Goal: Task Accomplishment & Management: Use online tool/utility

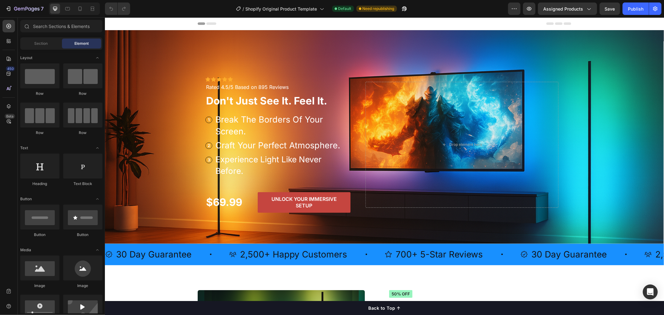
radio input "false"
click at [610, 10] on span "Save" at bounding box center [610, 8] width 10 height 5
click at [633, 8] on div "Publish" at bounding box center [636, 9] width 16 height 7
click at [78, 9] on icon at bounding box center [79, 9] width 3 height 4
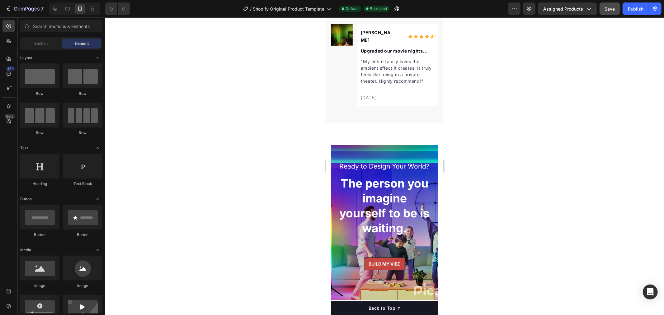
scroll to position [3390, 0]
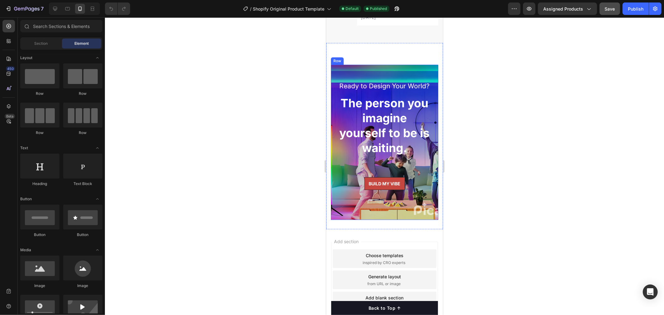
click at [334, 179] on div "Ready to Design Your World? Text block The person you imagine yourself to be is…" at bounding box center [384, 141] width 107 height 155
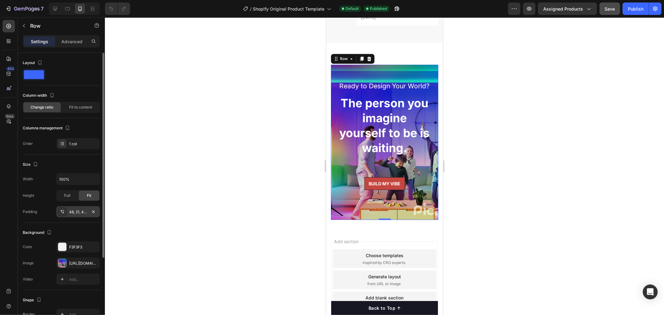
click at [70, 212] on div "48, 21, 48, 21" at bounding box center [78, 213] width 18 height 6
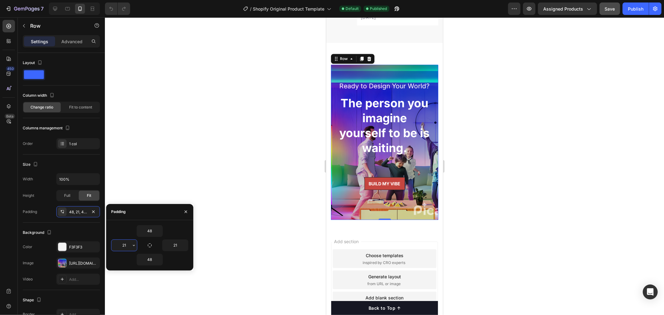
click at [121, 244] on input "21" at bounding box center [124, 245] width 26 height 11
type input "30"
click at [171, 244] on input "21" at bounding box center [176, 245] width 26 height 11
type input "10"
click at [180, 238] on div "48 30 10 48" at bounding box center [149, 245] width 77 height 40
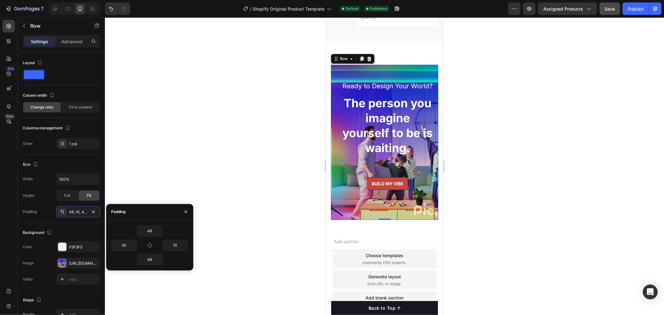
click at [237, 228] on div at bounding box center [384, 166] width 559 height 298
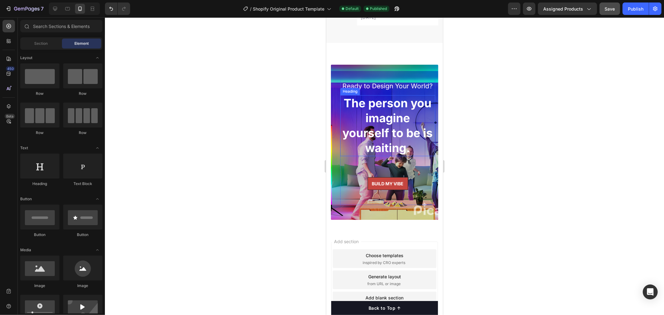
click at [345, 156] on h2 "The person you imagine yourself to be is waiting." at bounding box center [387, 125] width 95 height 61
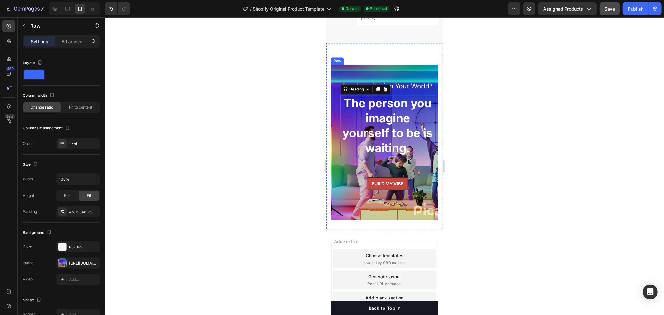
click at [338, 168] on div "Ready to Design Your World? Text block The person you imagine yourself to be is…" at bounding box center [384, 141] width 107 height 155
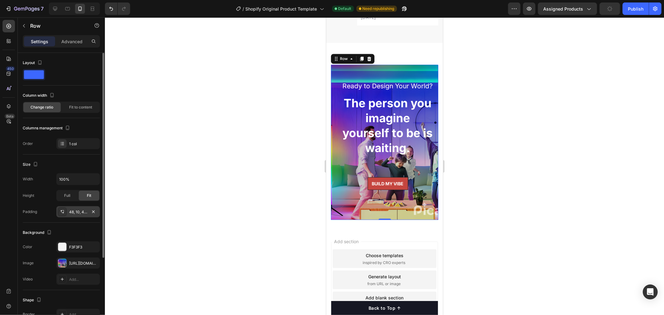
click at [61, 209] on div at bounding box center [62, 212] width 9 height 9
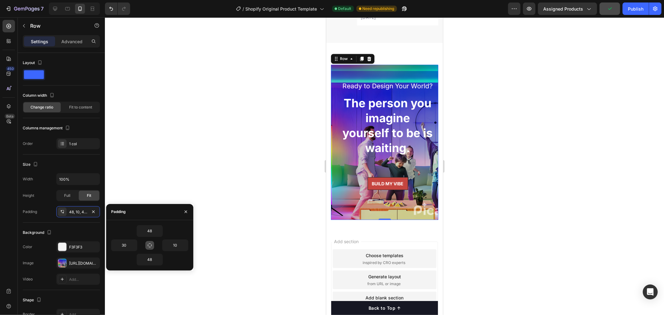
click at [148, 245] on icon "button" at bounding box center [149, 245] width 5 height 5
type input "48"
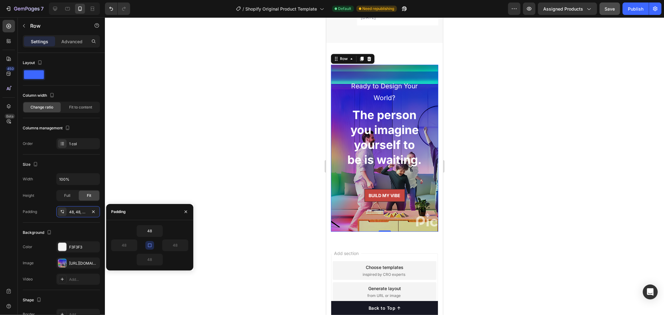
click at [149, 246] on icon "button" at bounding box center [149, 245] width 5 height 5
click at [131, 246] on icon "button" at bounding box center [133, 245] width 5 height 5
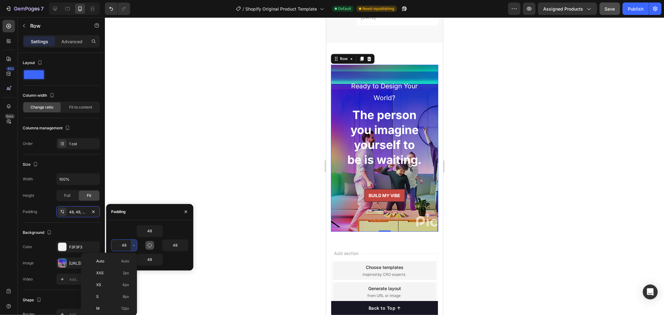
scroll to position [56, 0]
click at [106, 287] on p "2XL 32px" at bounding box center [112, 288] width 33 height 6
type input "32"
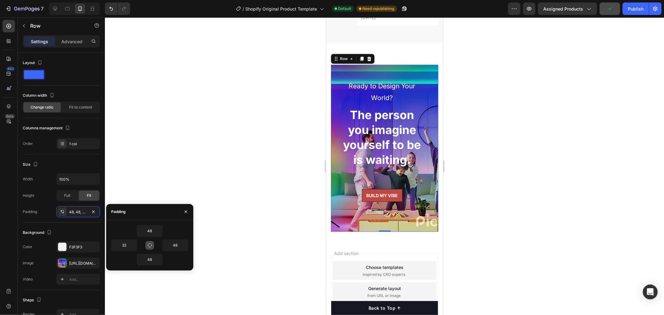
click at [258, 212] on div at bounding box center [384, 166] width 559 height 298
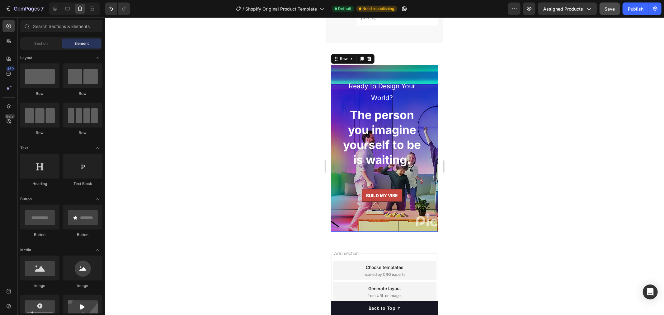
click at [336, 149] on div "Ready to Design Your World? Text block The person you imagine yourself to be is…" at bounding box center [384, 147] width 107 height 167
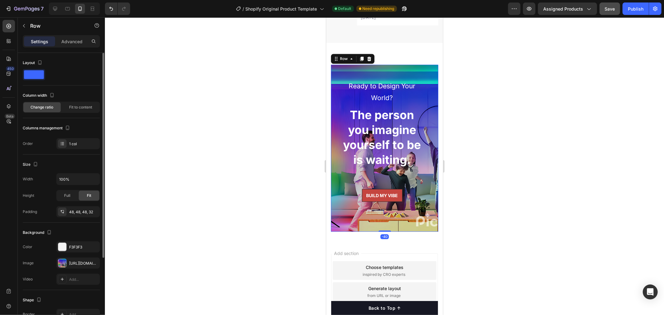
scroll to position [80, 0]
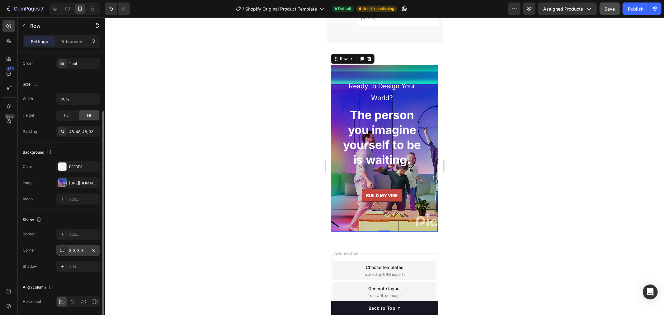
click at [78, 251] on div "3, 3, 3, 3" at bounding box center [78, 251] width 18 height 6
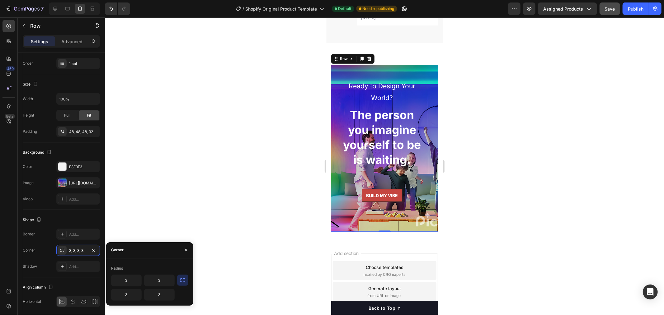
click at [184, 281] on icon "button" at bounding box center [183, 280] width 6 height 6
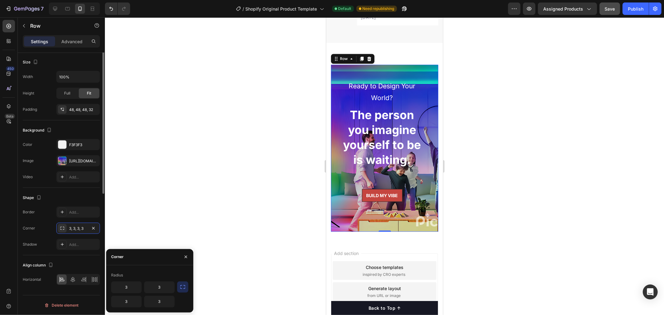
scroll to position [22, 0]
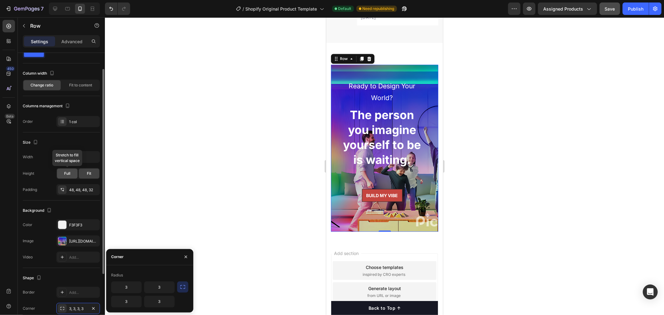
click at [70, 174] on span "Full" at bounding box center [67, 174] width 6 height 6
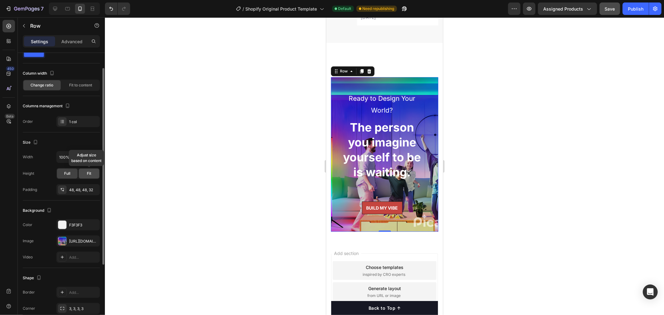
click at [85, 174] on div "Fit" at bounding box center [89, 174] width 21 height 10
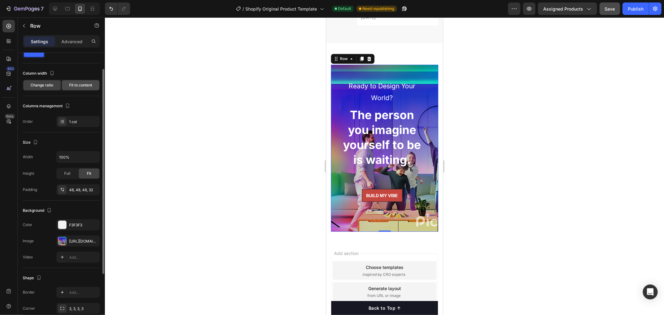
click at [85, 87] on span "Fit to content" at bounding box center [80, 85] width 23 height 6
click at [38, 85] on span "Change ratio" at bounding box center [42, 85] width 23 height 6
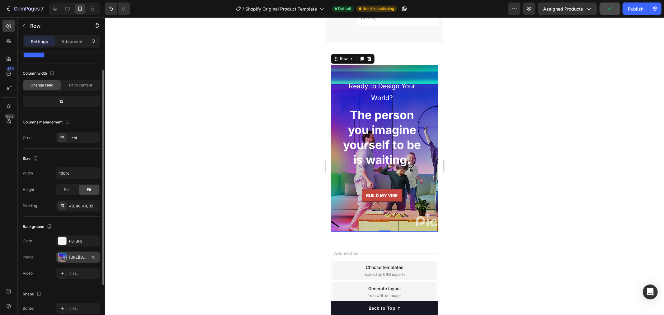
click at [69, 257] on div "[URL][DOMAIN_NAME]" at bounding box center [78, 258] width 18 height 6
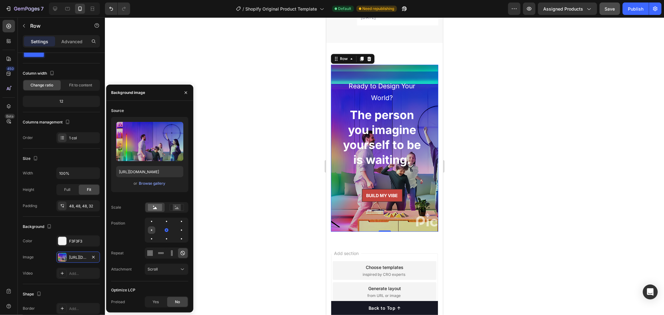
click at [163, 230] on div at bounding box center [166, 230] width 7 height 7
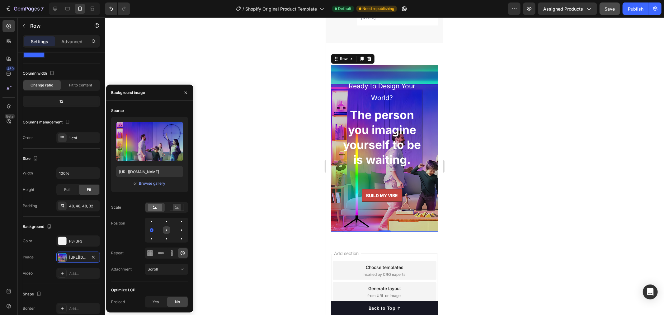
click at [167, 230] on div at bounding box center [166, 230] width 1 height 1
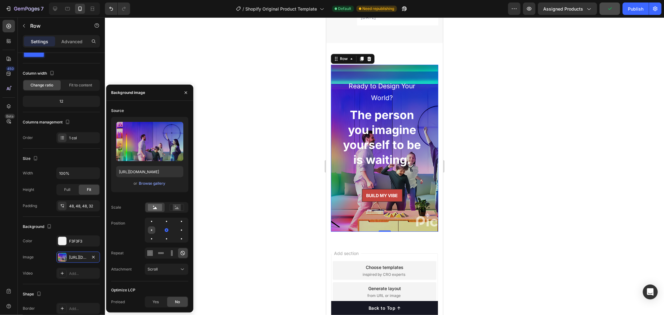
click at [152, 230] on div at bounding box center [151, 230] width 1 height 1
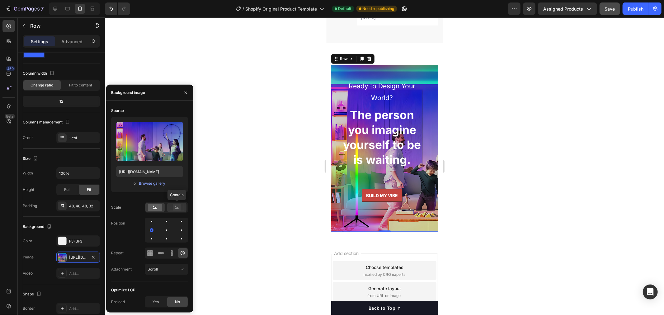
click at [176, 208] on rect at bounding box center [177, 208] width 8 height 6
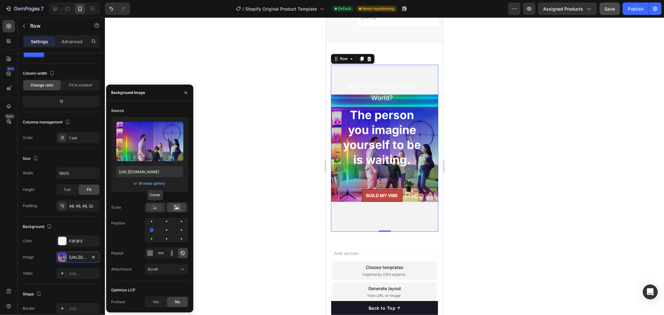
click at [153, 208] on rect at bounding box center [155, 207] width 14 height 7
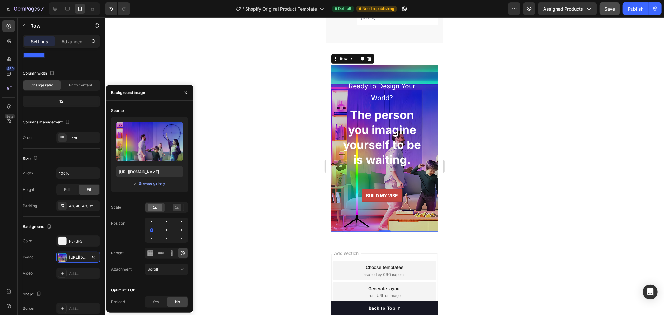
click at [125, 235] on div "Position" at bounding box center [149, 230] width 77 height 25
click at [172, 267] on div "Scroll" at bounding box center [164, 270] width 32 height 6
click at [163, 243] on p "Fixed" at bounding box center [165, 243] width 35 height 6
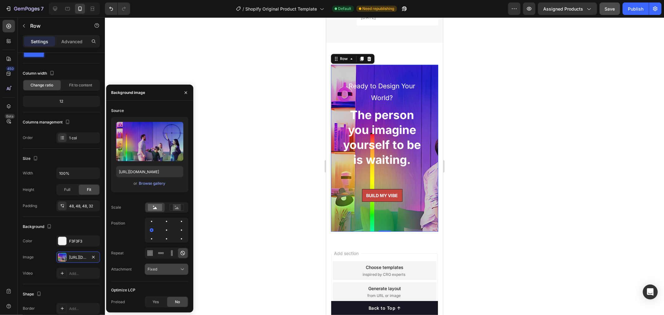
click at [164, 268] on div "Fixed" at bounding box center [164, 270] width 32 height 6
click at [165, 253] on p "Local" at bounding box center [165, 255] width 35 height 6
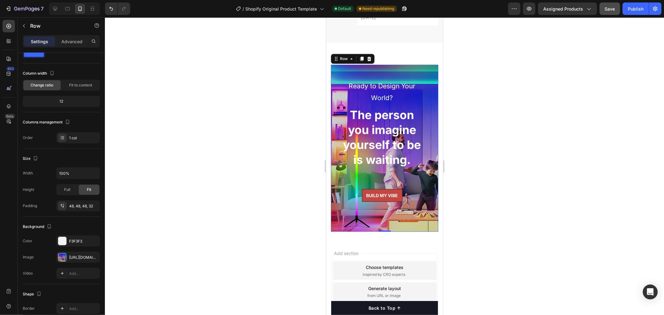
click at [261, 252] on div at bounding box center [384, 166] width 559 height 298
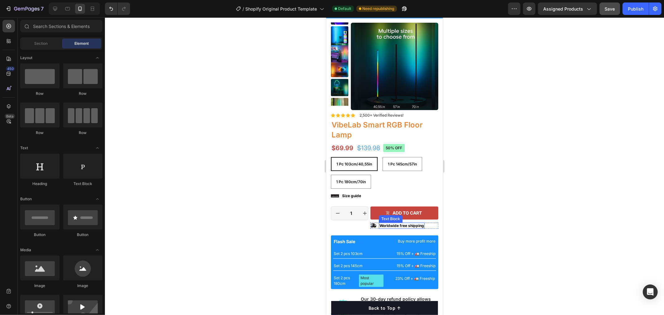
scroll to position [0, 0]
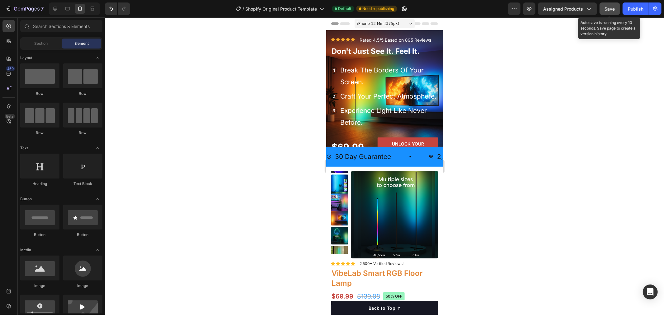
click at [614, 13] on button "Save" at bounding box center [610, 8] width 21 height 12
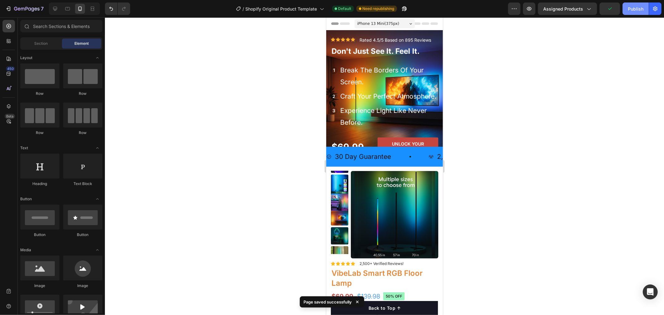
click at [638, 8] on div "Publish" at bounding box center [636, 9] width 16 height 7
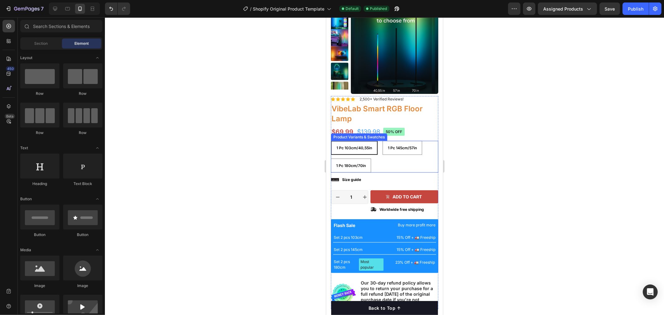
scroll to position [80, 0]
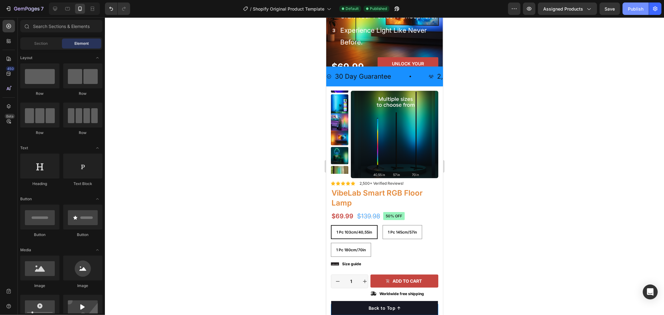
click at [637, 10] on div "Publish" at bounding box center [636, 9] width 16 height 7
click at [571, 9] on span "Assigned Products" at bounding box center [563, 9] width 40 height 7
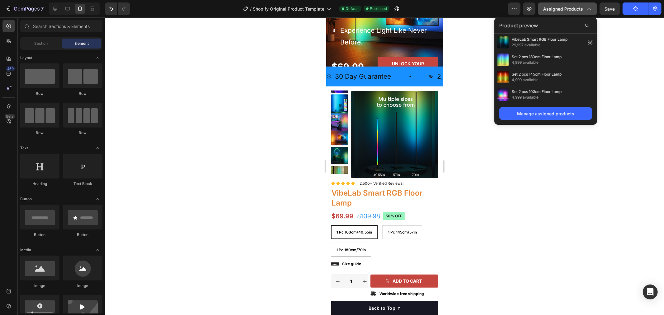
click at [571, 9] on span "Assigned Products" at bounding box center [563, 9] width 40 height 7
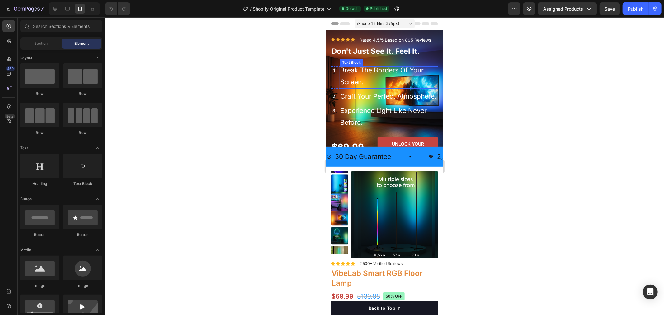
click at [365, 72] on p "Break The Borders Of Your Screen." at bounding box center [388, 76] width 97 height 24
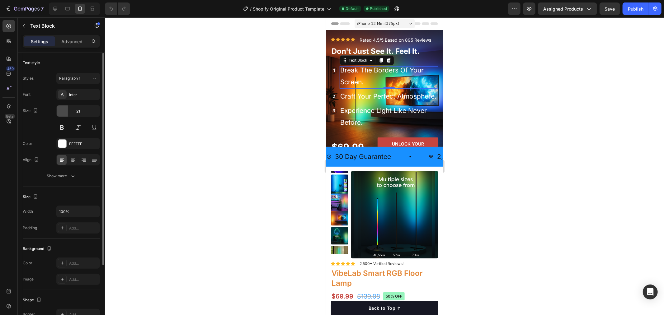
click at [61, 112] on icon "button" at bounding box center [62, 111] width 6 height 6
click at [61, 111] on icon "button" at bounding box center [62, 111] width 6 height 6
type input "19"
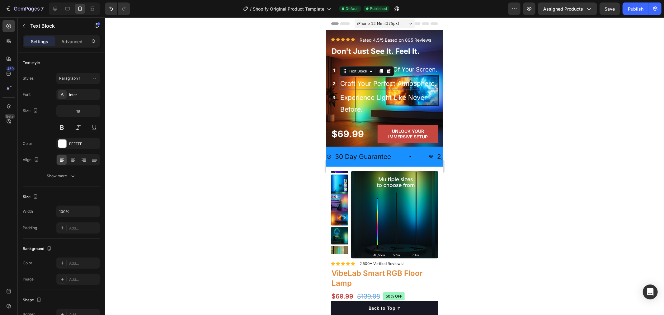
click at [346, 89] on p "Craft Your Perfect Atmosphere." at bounding box center [388, 84] width 96 height 12
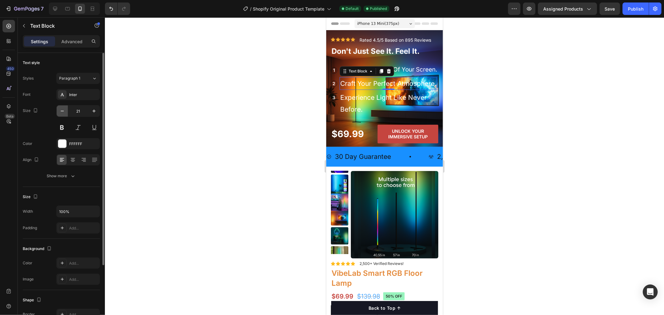
click at [65, 111] on icon "button" at bounding box center [62, 111] width 6 height 6
click at [64, 111] on icon "button" at bounding box center [62, 111] width 6 height 6
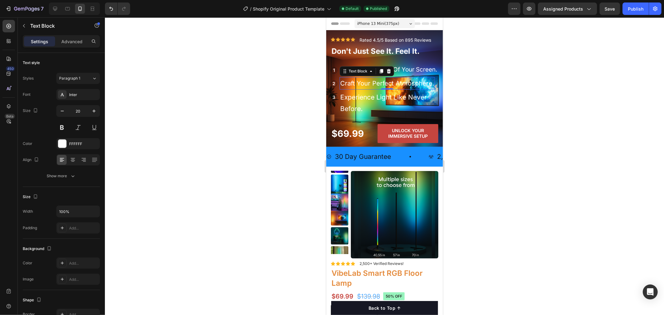
type input "19"
click at [361, 110] on p "Experience Light Like Never Before." at bounding box center [388, 103] width 97 height 24
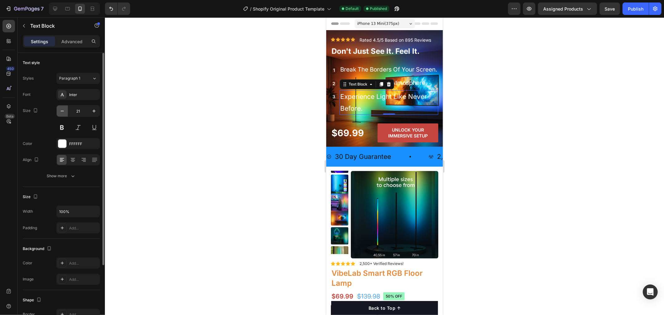
click at [64, 110] on icon "button" at bounding box center [62, 111] width 6 height 6
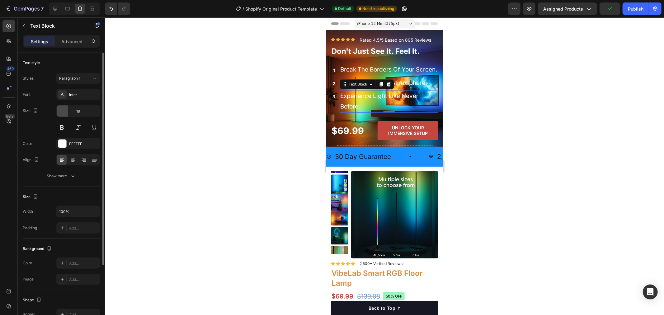
click at [61, 110] on icon "button" at bounding box center [62, 111] width 6 height 6
type input "18"
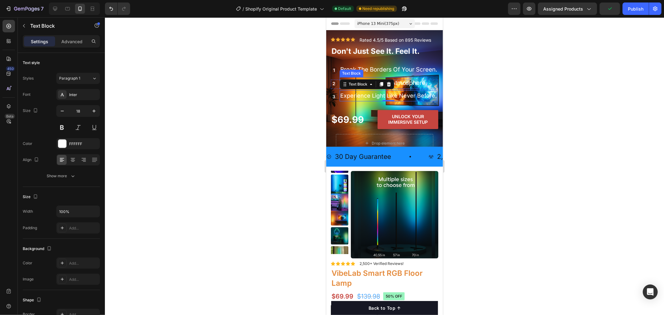
click at [411, 88] on p "Craft Your Perfect Atmosphere." at bounding box center [383, 83] width 87 height 11
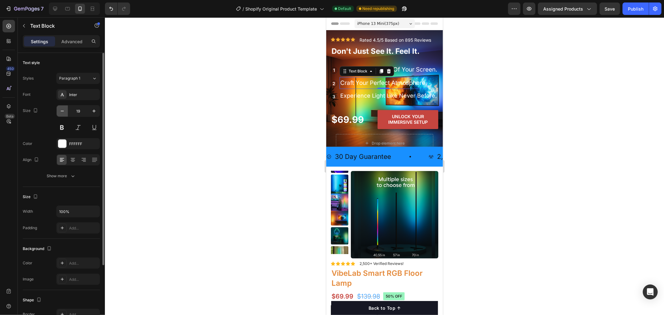
click at [61, 110] on icon "button" at bounding box center [62, 111] width 6 height 6
type input "18"
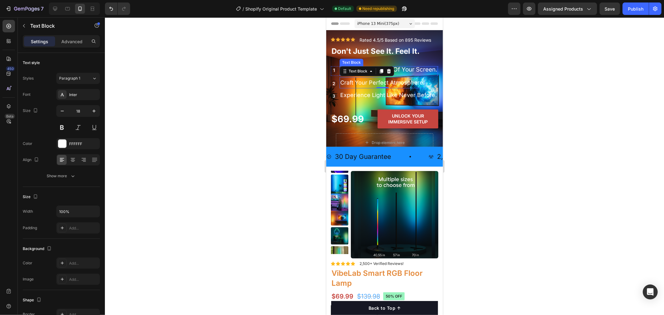
click at [402, 73] on p "Break The Borders Of Your Screen." at bounding box center [388, 69] width 97 height 11
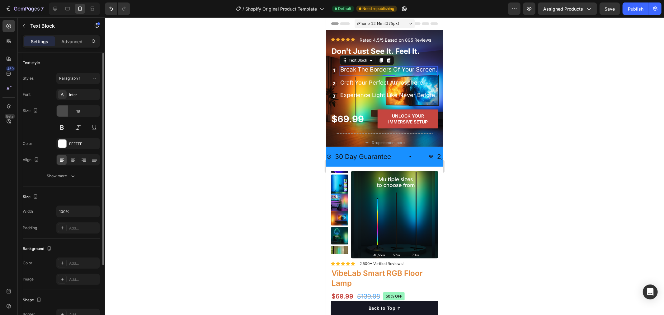
click at [63, 111] on icon "button" at bounding box center [62, 111] width 3 height 1
type input "18"
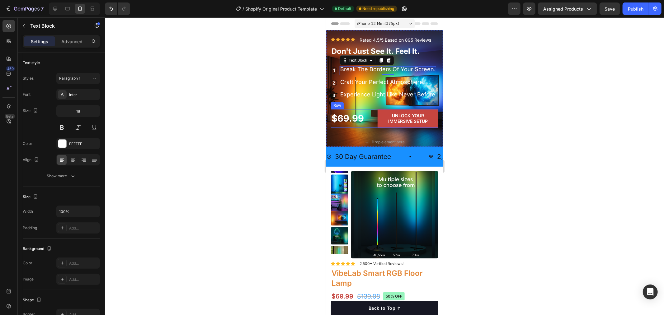
click at [354, 128] on div "$69.99 Text Block" at bounding box center [348, 118] width 34 height 19
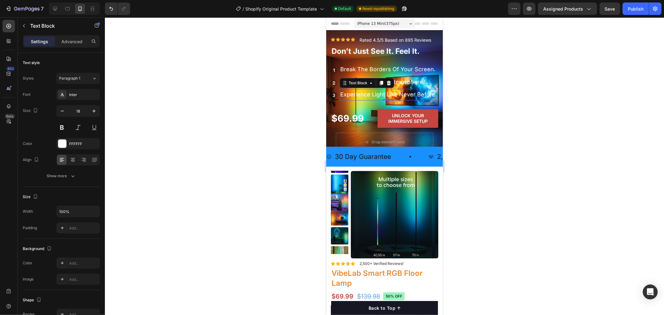
click at [387, 99] on p "Experience Light Like Never Before." at bounding box center [388, 94] width 97 height 10
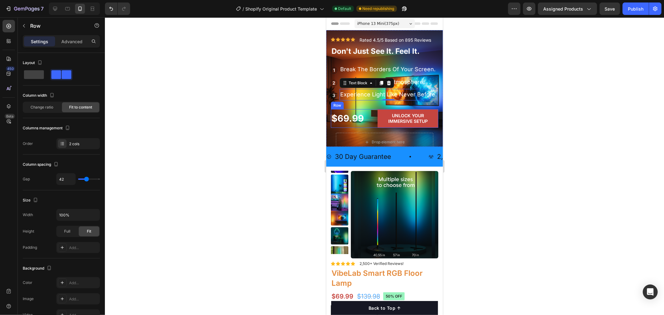
click at [357, 128] on div "$69.99 Text Block" at bounding box center [348, 118] width 34 height 19
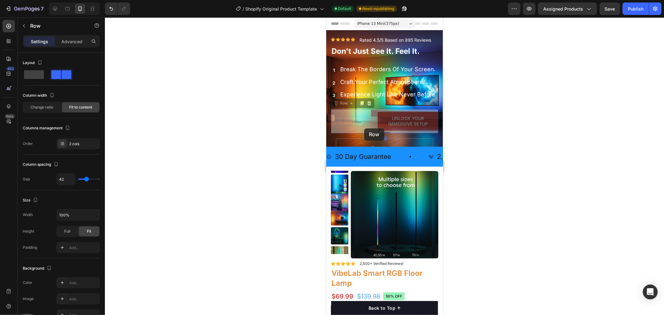
drag, startPoint x: 364, startPoint y: 132, endPoint x: 364, endPoint y: 128, distance: 3.7
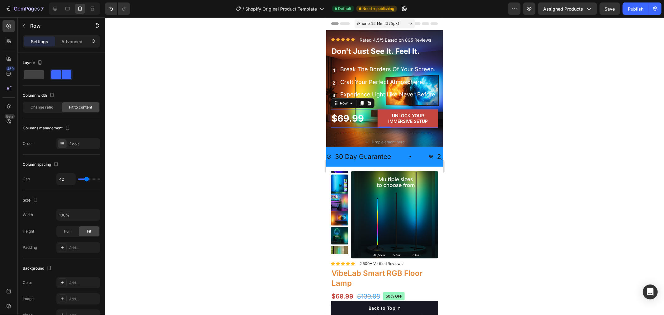
click at [355, 128] on div "$69.99 Text Block" at bounding box center [348, 118] width 34 height 19
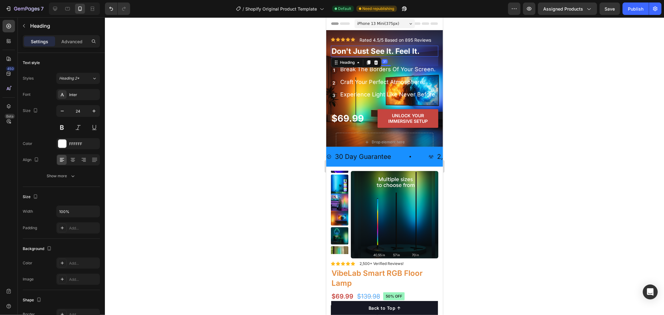
click at [376, 49] on h2 "Don't Just See It. Feel It." at bounding box center [384, 50] width 107 height 11
click at [368, 71] on p "Break The Borders Of Your Screen." at bounding box center [387, 69] width 95 height 10
click at [398, 49] on h2 "Don't Just See It. Feel It." at bounding box center [384, 50] width 107 height 11
click at [71, 41] on p "Advanced" at bounding box center [71, 41] width 21 height 7
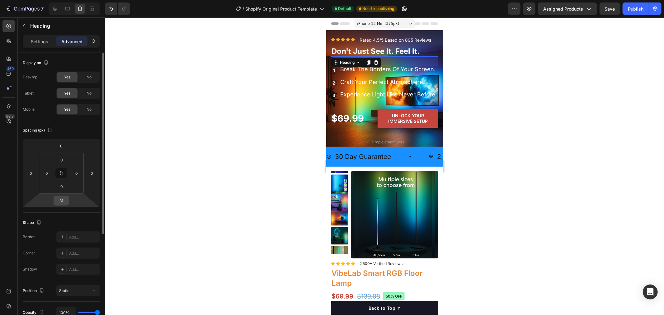
click at [62, 200] on input "31" at bounding box center [61, 200] width 12 height 9
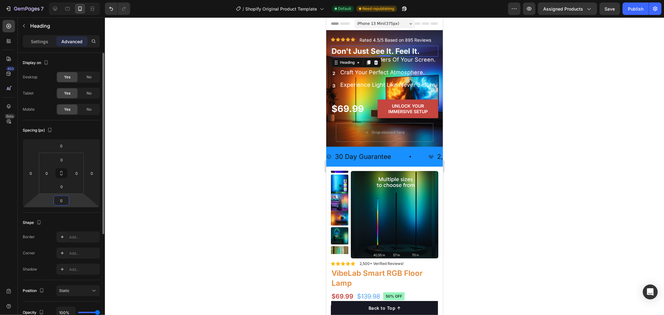
type input "10"
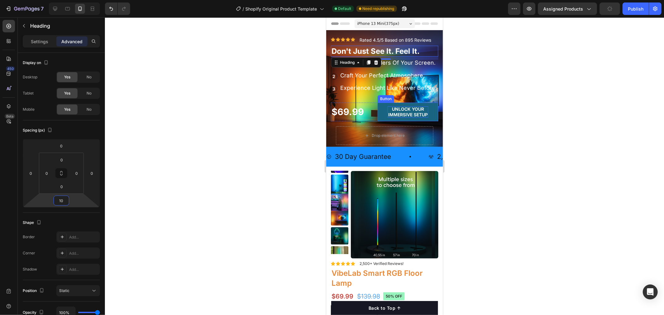
click at [414, 117] on p "UNLOCK YOUR IMMERSIVE SETUP" at bounding box center [407, 111] width 41 height 11
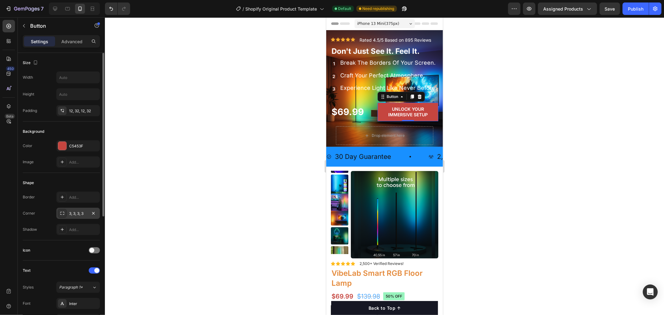
click at [82, 214] on div "3, 3, 3, 3" at bounding box center [78, 214] width 18 height 6
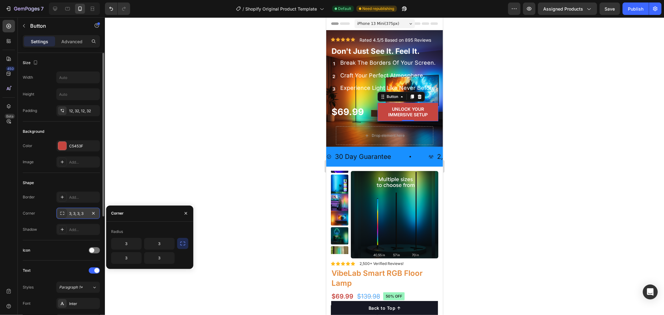
click at [75, 214] on div "3, 3, 3, 3" at bounding box center [78, 214] width 18 height 6
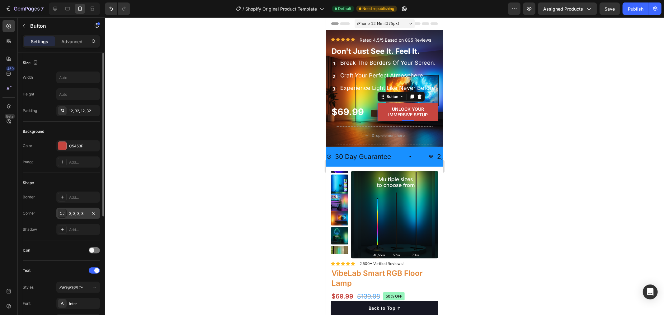
click at [76, 213] on div "3, 3, 3, 3" at bounding box center [78, 214] width 18 height 6
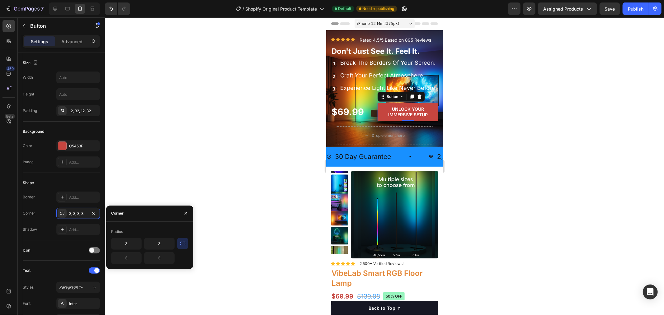
click at [184, 247] on button "button" at bounding box center [182, 243] width 11 height 11
click at [147, 245] on input "3" at bounding box center [142, 243] width 63 height 11
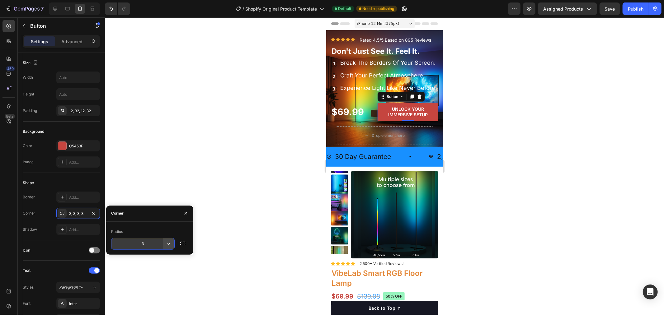
click at [167, 244] on icon "button" at bounding box center [169, 244] width 6 height 6
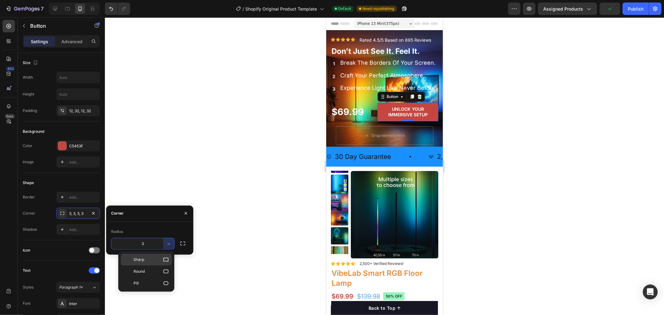
click at [167, 260] on icon at bounding box center [166, 260] width 6 height 6
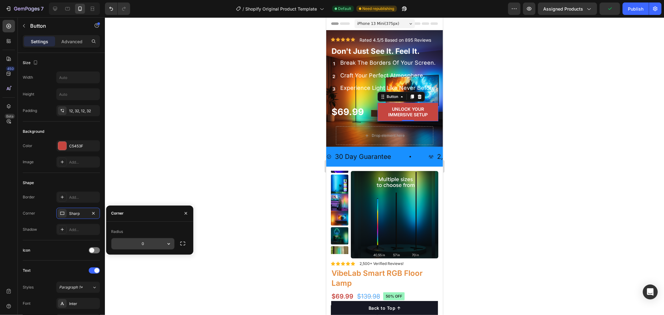
click at [149, 245] on input "0" at bounding box center [142, 243] width 63 height 11
type input "5"
click at [177, 232] on div "Radius" at bounding box center [149, 232] width 77 height 10
click at [210, 179] on div at bounding box center [384, 166] width 559 height 298
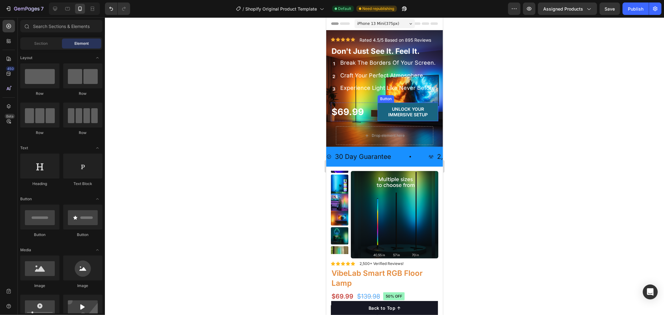
click at [427, 121] on link "UNLOCK YOUR IMMERSIVE SETUP" at bounding box center [407, 111] width 61 height 19
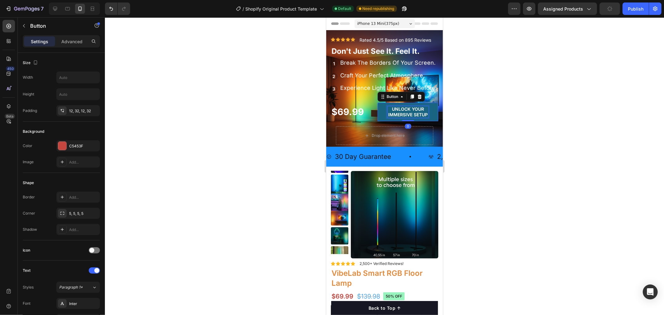
click at [410, 117] on p "UNLOCK YOUR IMMERSIVE SETUP" at bounding box center [407, 111] width 41 height 11
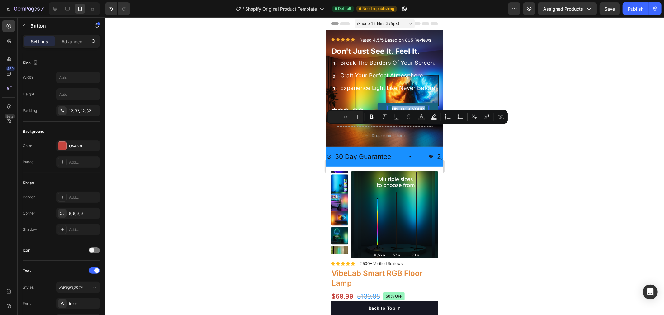
drag, startPoint x: 414, startPoint y: 139, endPoint x: 389, endPoint y: 130, distance: 26.2
click at [389, 117] on p "UNLOCK YOUR IMMERSIVE SETUP" at bounding box center [407, 111] width 41 height 11
click at [335, 117] on icon "Editor contextual toolbar" at bounding box center [334, 117] width 6 height 6
click at [355, 117] on icon "Editor contextual toolbar" at bounding box center [358, 117] width 6 height 6
type input "14"
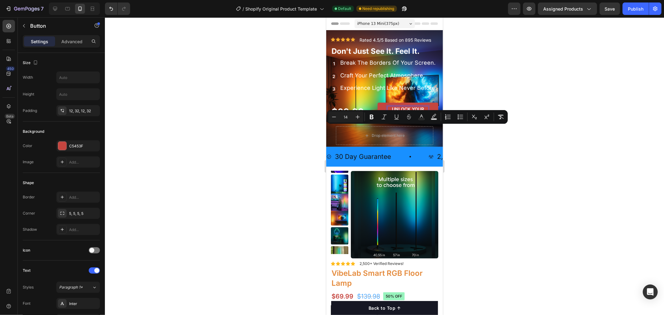
click at [484, 144] on div at bounding box center [384, 166] width 559 height 298
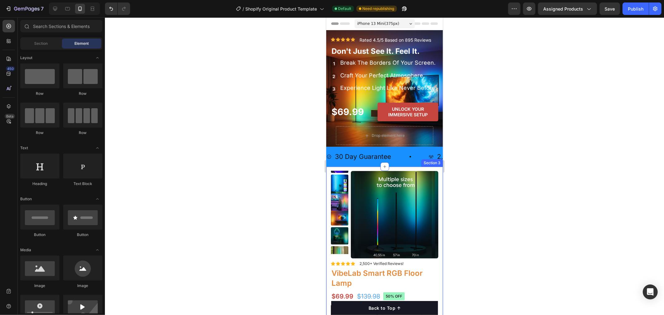
click at [535, 163] on div at bounding box center [384, 166] width 559 height 298
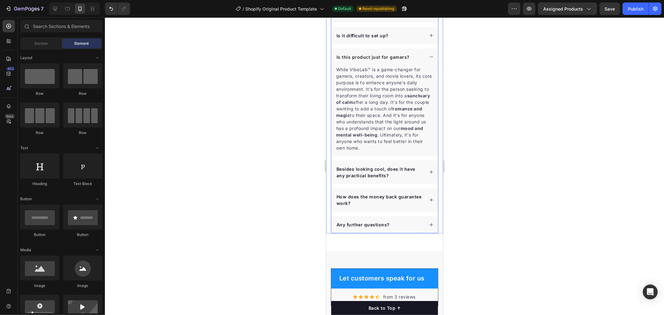
scroll to position [3148, 0]
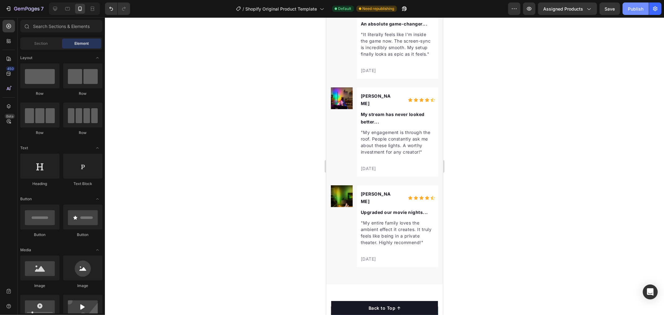
click at [634, 7] on div "Publish" at bounding box center [636, 9] width 16 height 7
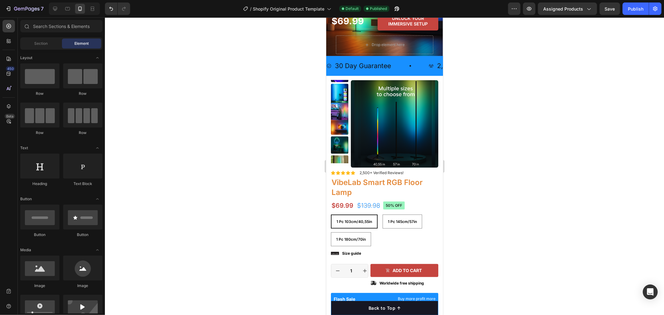
scroll to position [0, 0]
